Goal: Find specific page/section: Find specific page/section

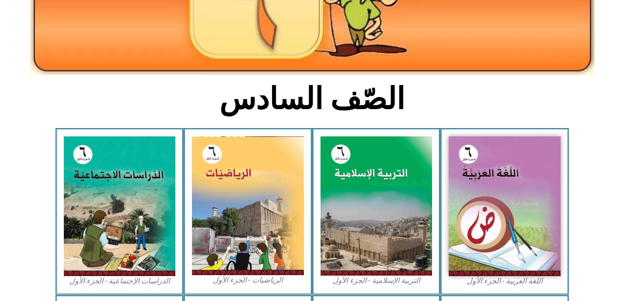
scroll to position [167, 0]
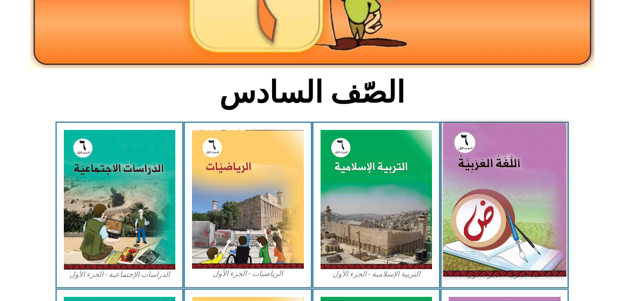
click at [513, 212] on img at bounding box center [504, 200] width 123 height 154
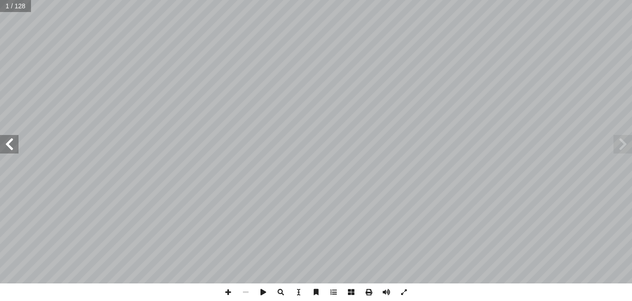
click at [7, 143] on span at bounding box center [9, 144] width 19 height 19
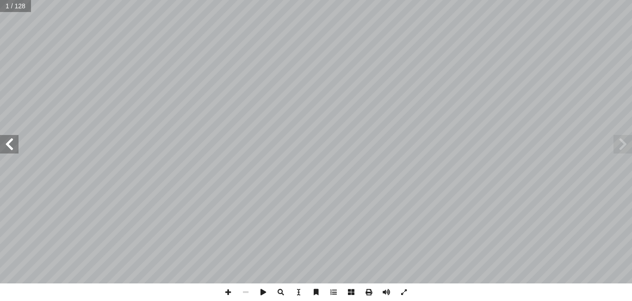
click at [7, 143] on span at bounding box center [9, 144] width 19 height 19
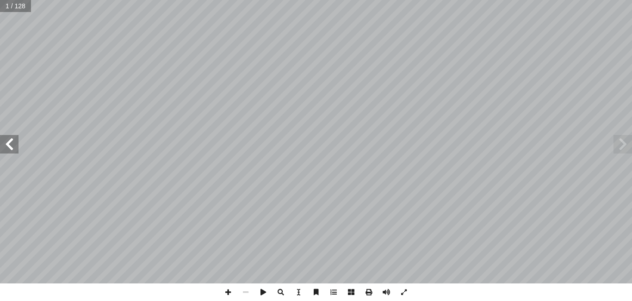
click at [7, 143] on span at bounding box center [9, 144] width 19 height 19
click at [226, 292] on span at bounding box center [228, 293] width 18 height 18
click at [227, 295] on span at bounding box center [228, 293] width 18 height 18
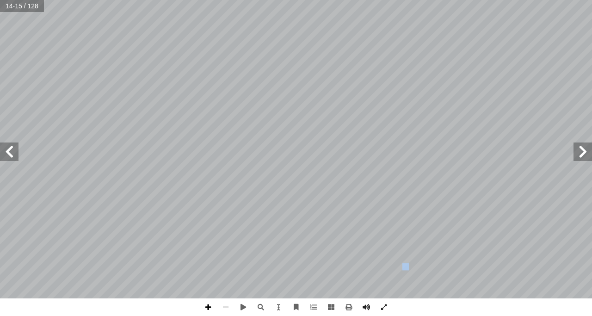
click at [209, 301] on span at bounding box center [208, 307] width 18 height 18
click at [210, 301] on span at bounding box center [208, 307] width 18 height 18
